Goal: Information Seeking & Learning: Learn about a topic

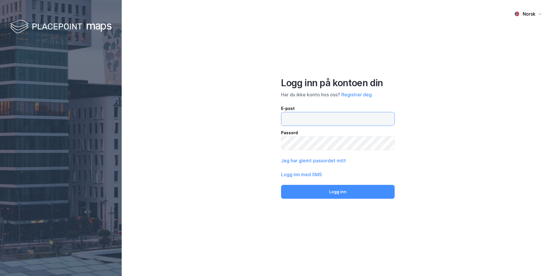
click at [377, 120] on input "email" at bounding box center [337, 118] width 113 height 13
type input "[EMAIL_ADDRESS][DOMAIN_NAME]"
click at [281, 185] on button "Logg inn" at bounding box center [338, 192] width 114 height 14
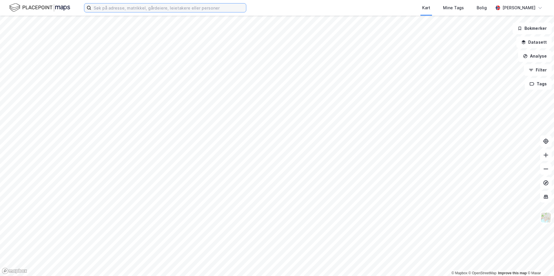
click at [216, 7] on input at bounding box center [168, 7] width 155 height 9
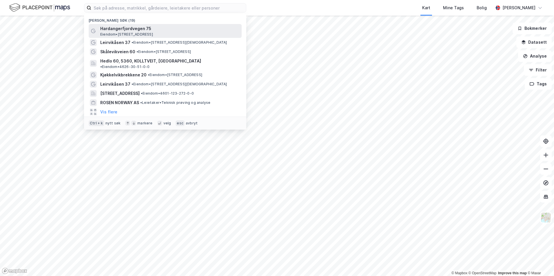
click at [105, 29] on span "Hardangerfjordvegen 75" at bounding box center [169, 28] width 139 height 7
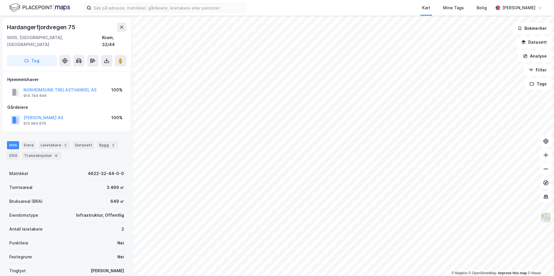
click at [14, 141] on div "Info" at bounding box center [13, 145] width 12 height 8
click at [77, 141] on div "Datasett" at bounding box center [84, 145] width 22 height 8
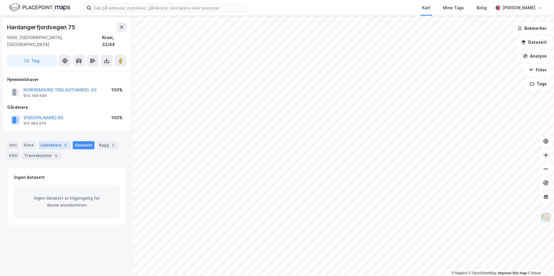
click at [51, 141] on div "Leietakere 2" at bounding box center [54, 145] width 32 height 8
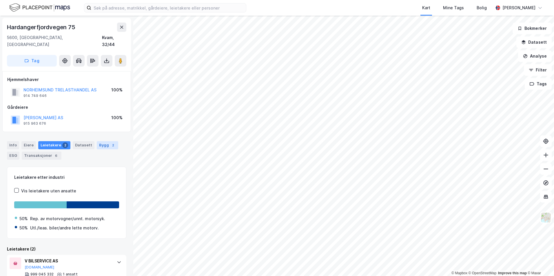
click at [97, 141] on div "Bygg 2" at bounding box center [107, 145] width 21 height 8
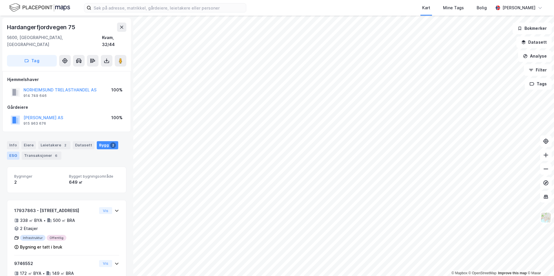
click at [14, 152] on div "ESG" at bounding box center [13, 156] width 12 height 8
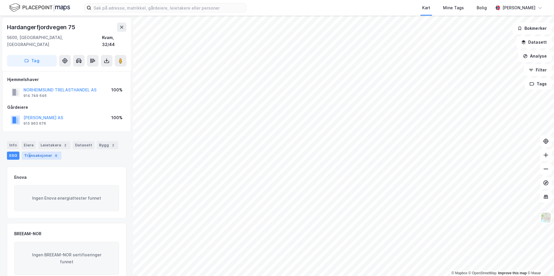
click at [29, 152] on div "Transaksjoner 6" at bounding box center [42, 156] width 40 height 8
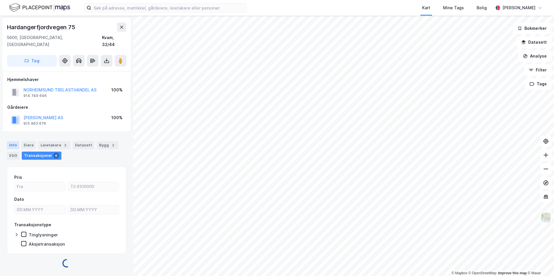
drag, startPoint x: 29, startPoint y: 148, endPoint x: 15, endPoint y: 141, distance: 15.8
click at [15, 141] on div "Info" at bounding box center [13, 145] width 12 height 8
